Goal: Information Seeking & Learning: Learn about a topic

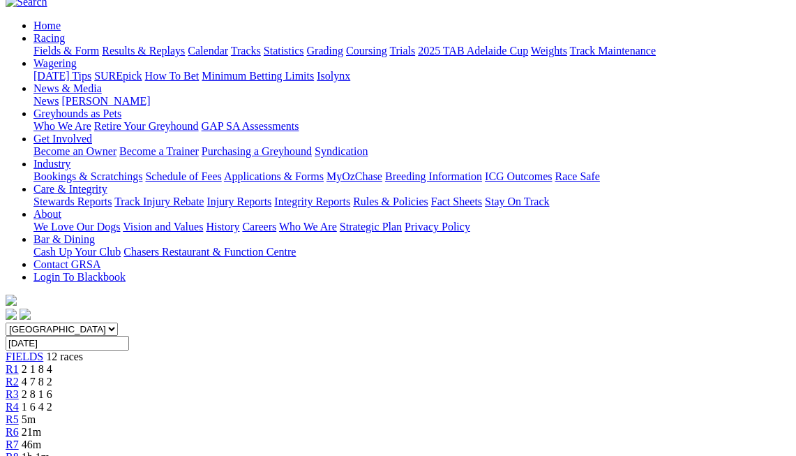
scroll to position [87, 0]
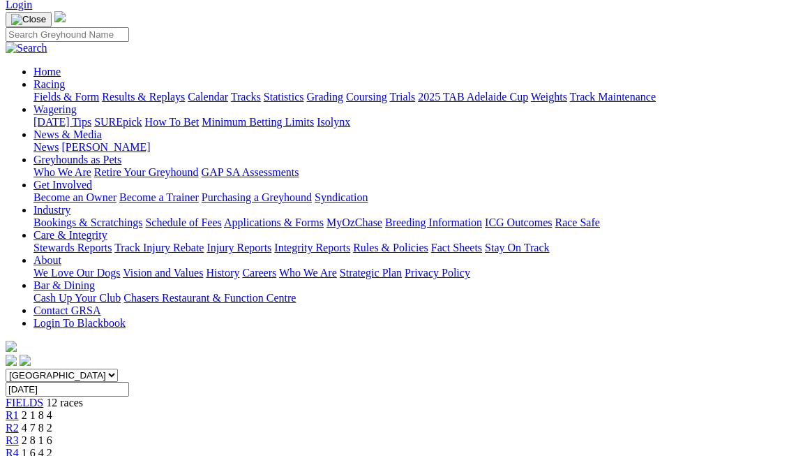
click at [19, 421] on span "R2" at bounding box center [12, 427] width 13 height 12
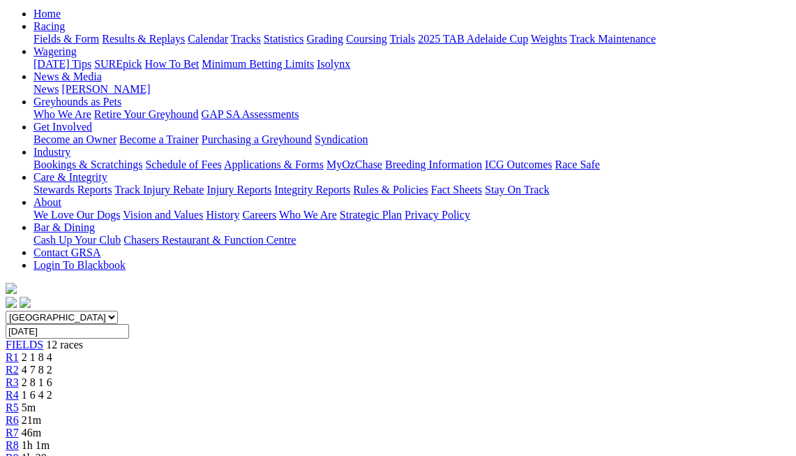
scroll to position [100, 0]
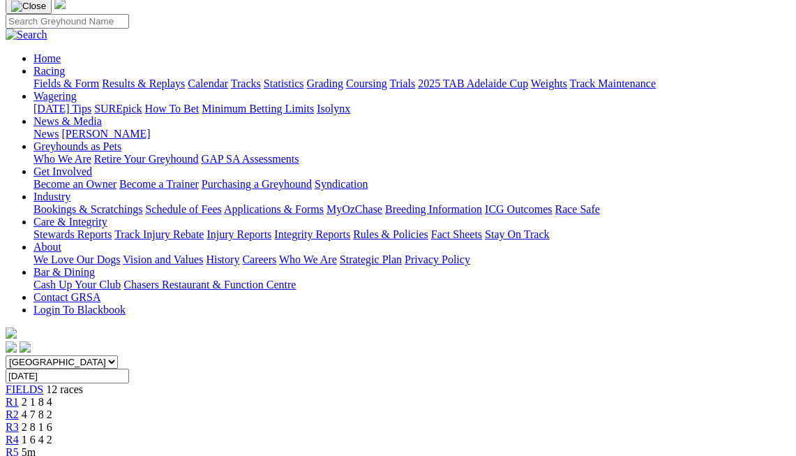
click at [19, 421] on link "R3" at bounding box center [12, 427] width 13 height 12
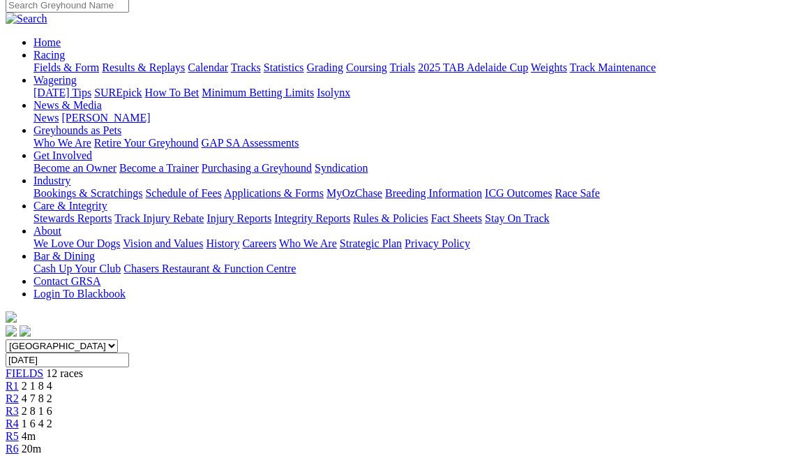
scroll to position [97, 0]
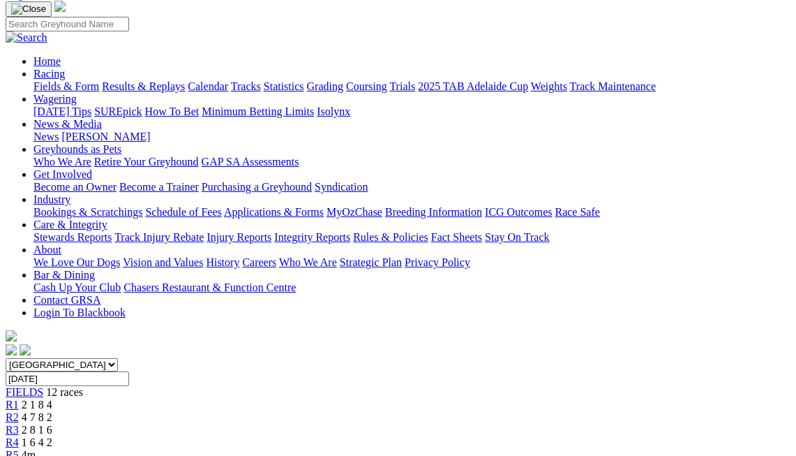
click at [19, 436] on span "R4" at bounding box center [12, 442] width 13 height 12
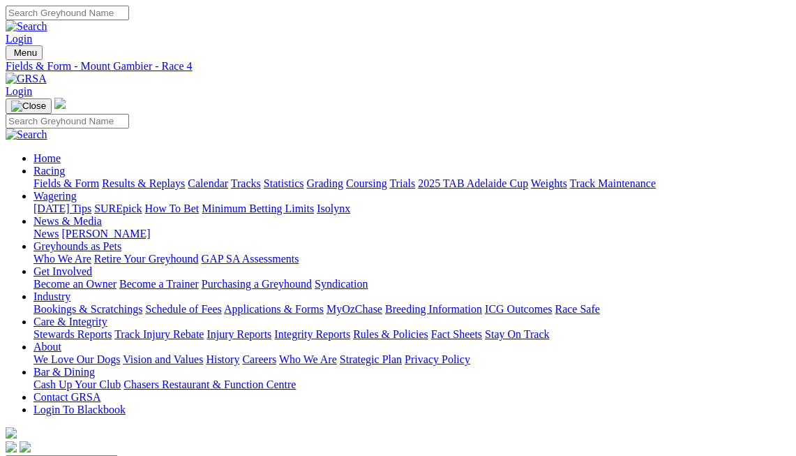
scroll to position [60, 0]
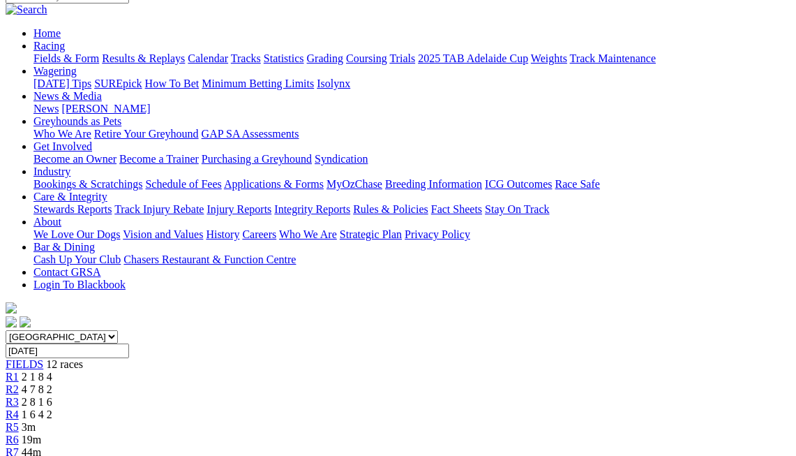
scroll to position [124, 0]
click at [52, 409] on span "1 6 4 2" at bounding box center [37, 415] width 31 height 12
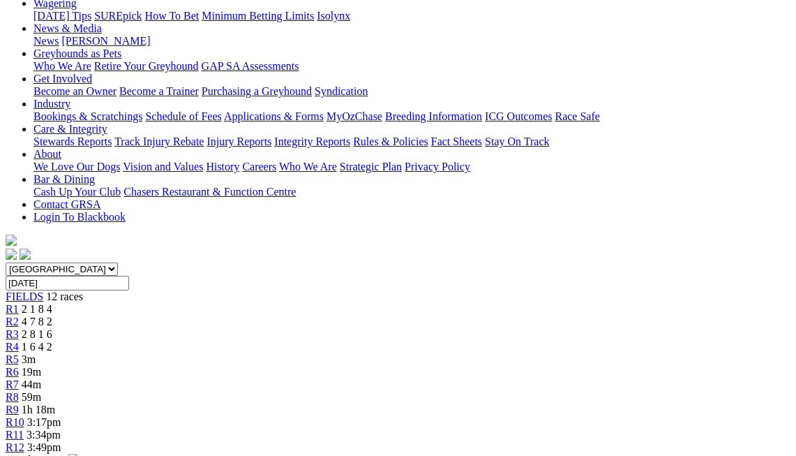
scroll to position [105, 0]
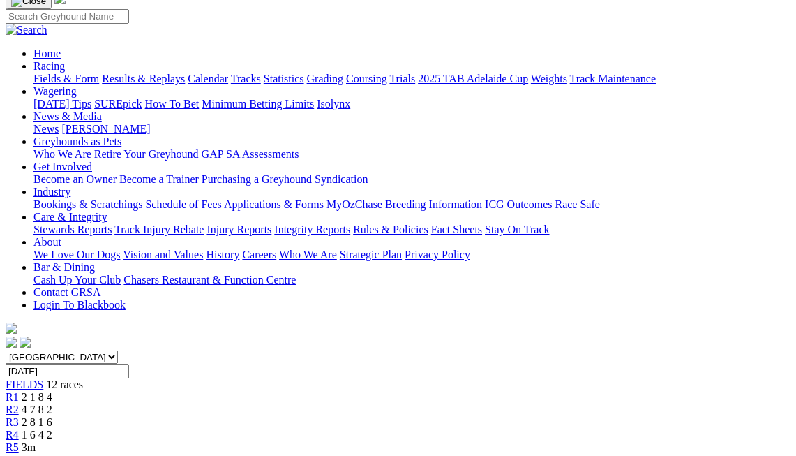
click at [19, 441] on span "R5" at bounding box center [12, 447] width 13 height 12
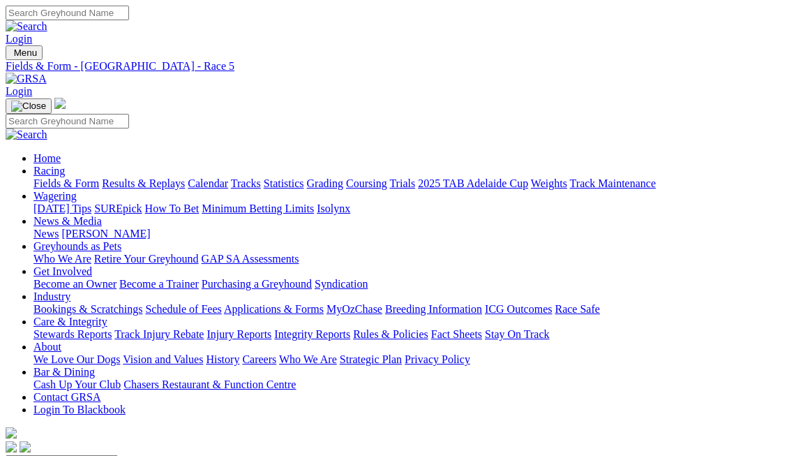
scroll to position [0, 1]
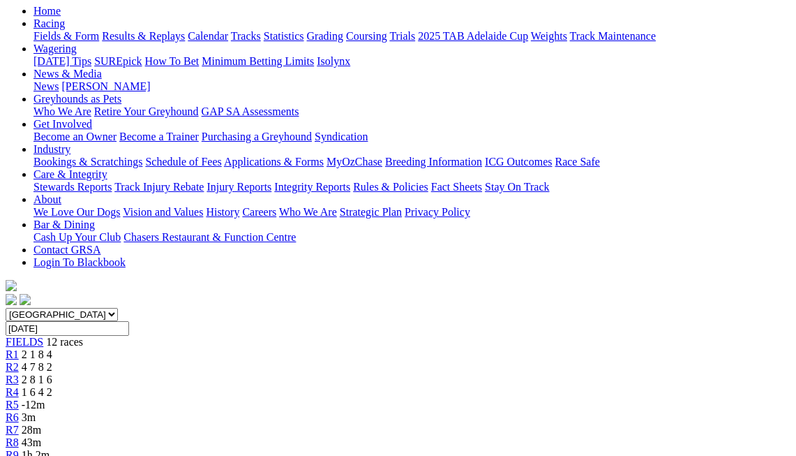
scroll to position [133, 0]
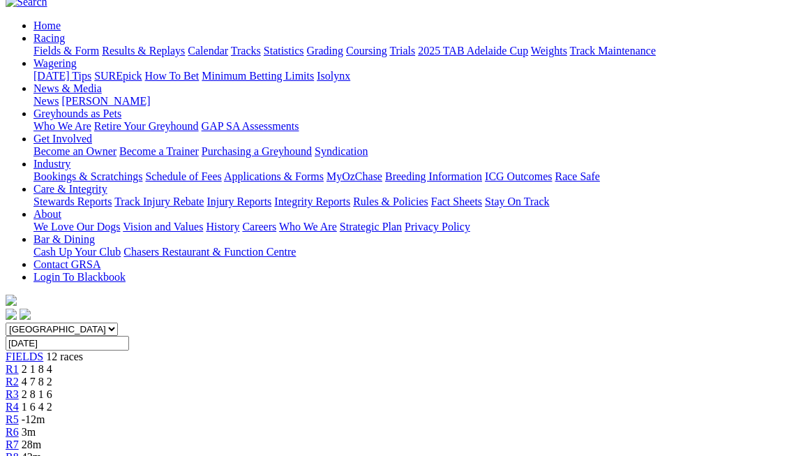
click at [19, 413] on span "R5" at bounding box center [12, 419] width 13 height 12
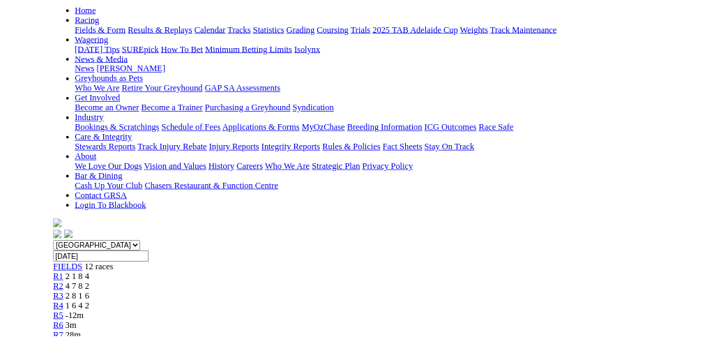
scroll to position [144, 0]
